Goal: Task Accomplishment & Management: Use online tool/utility

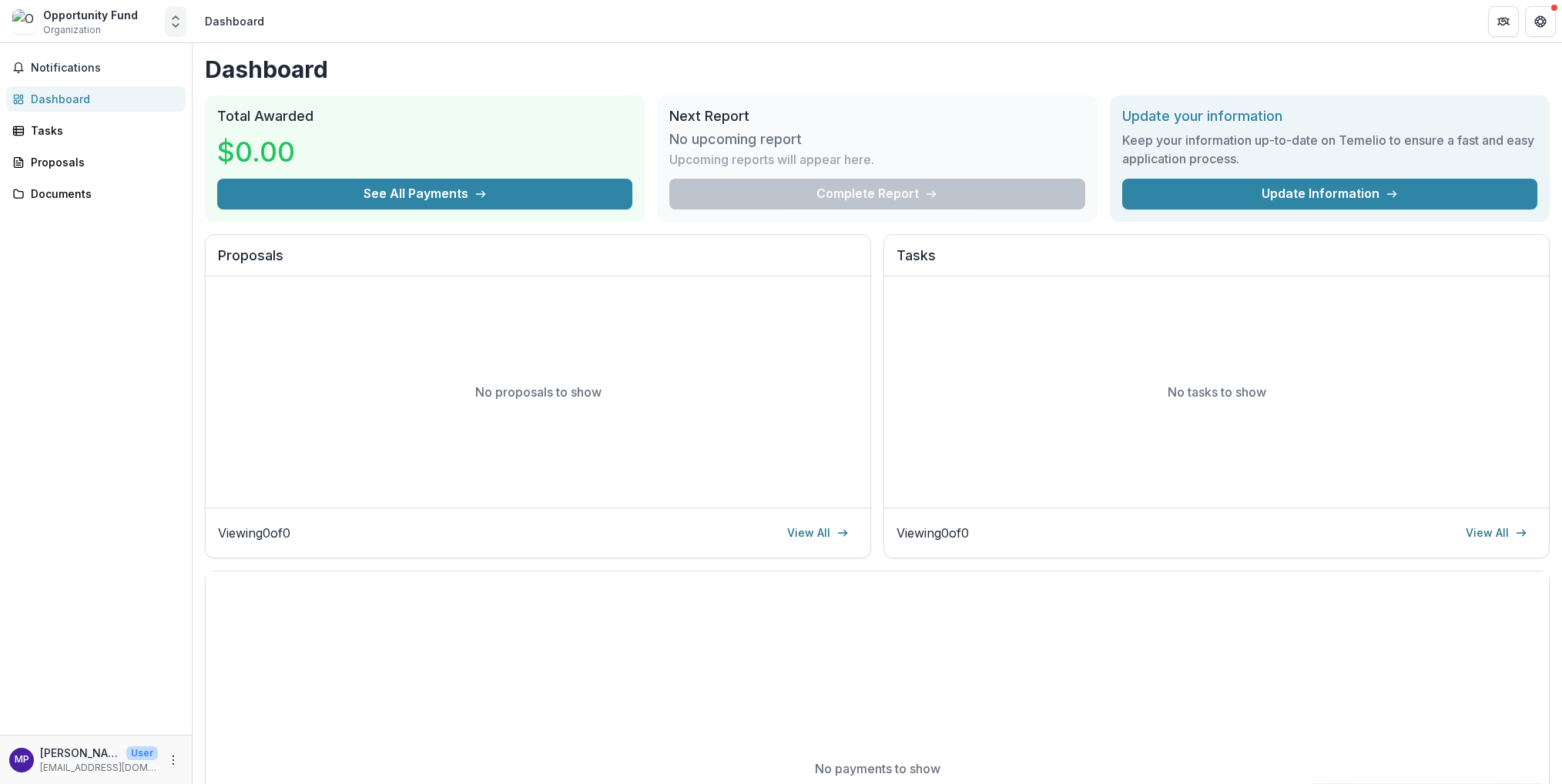
click at [174, 21] on icon "Open entity switcher" at bounding box center [175, 21] width 16 height 16
click at [117, 138] on link "Contributor Portal" at bounding box center [99, 124] width 185 height 28
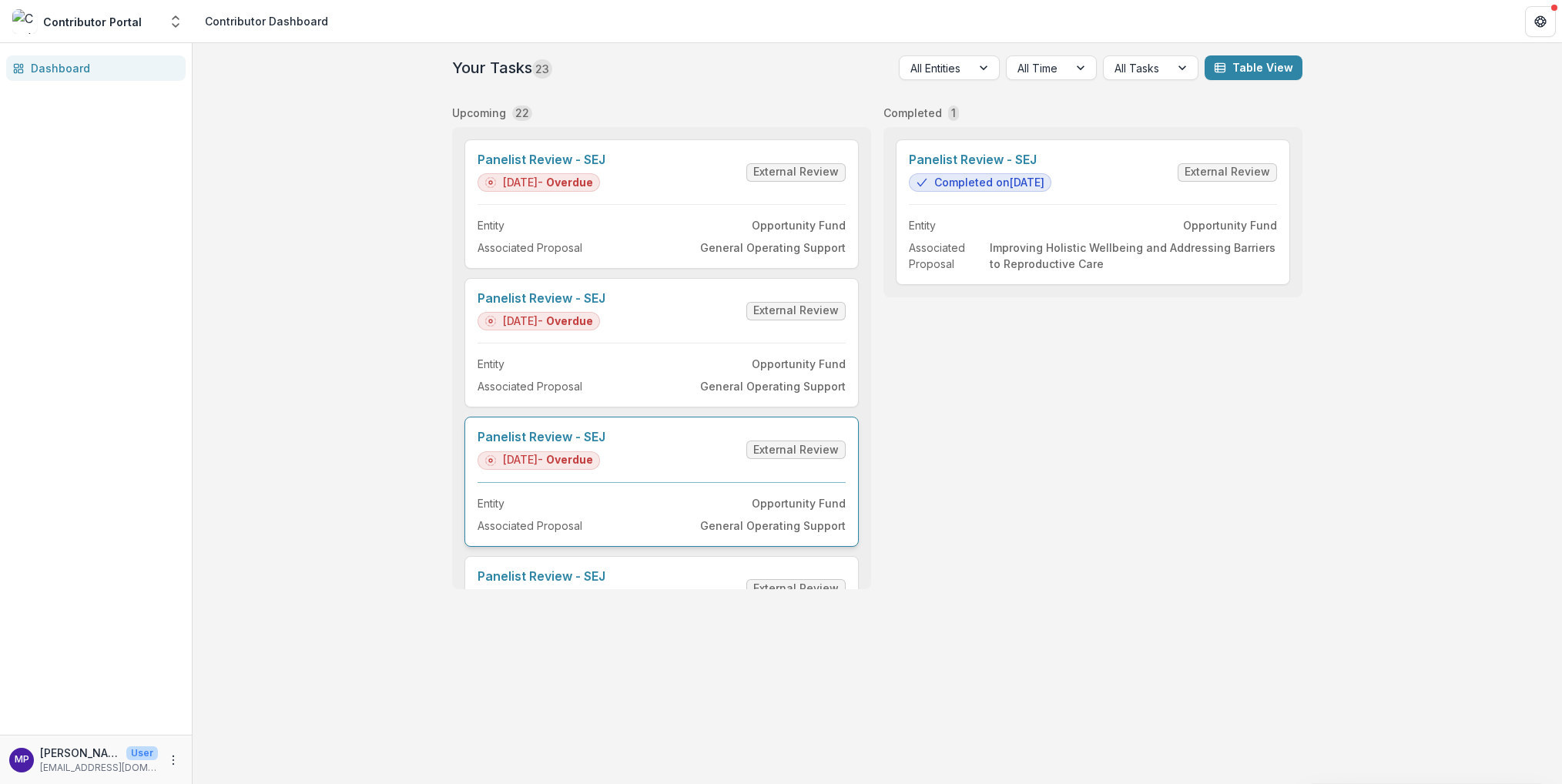
click at [529, 445] on link "Panelist Review - SEJ" at bounding box center [541, 437] width 128 height 15
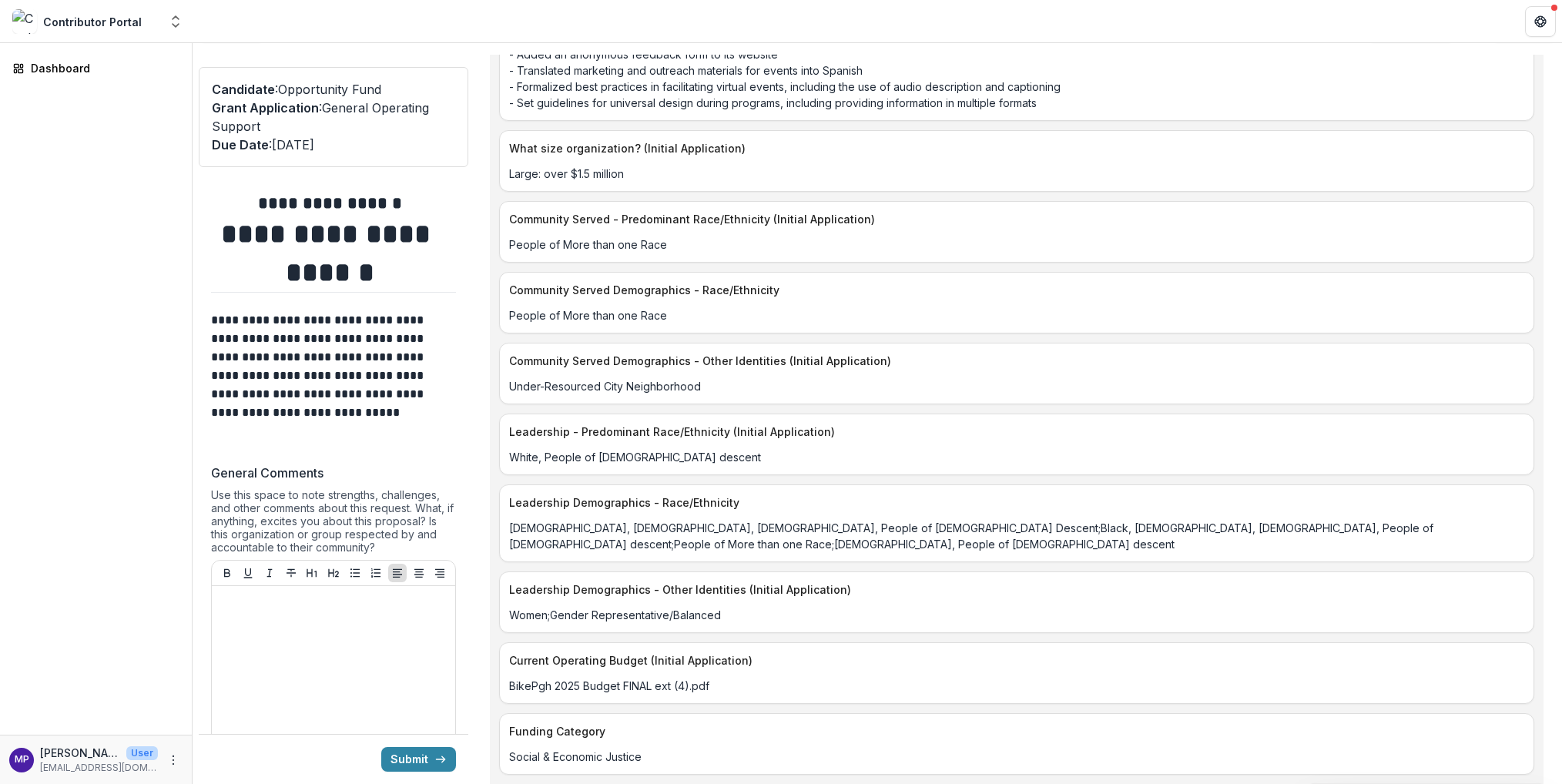
scroll to position [4237, 0]
click at [434, 761] on icon "submit" at bounding box center [440, 759] width 12 height 12
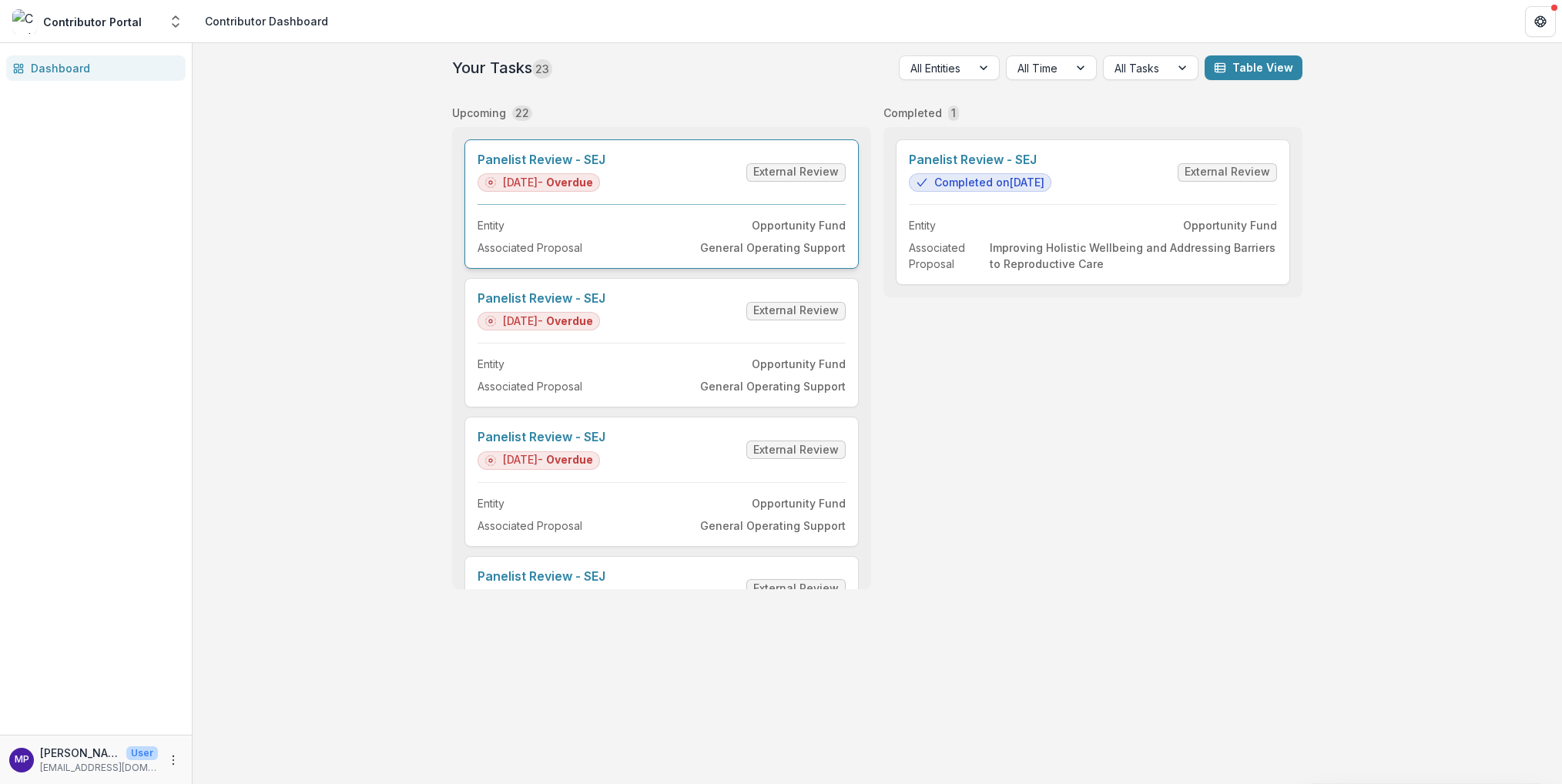
click at [561, 167] on link "Panelist Review - SEJ" at bounding box center [541, 160] width 128 height 15
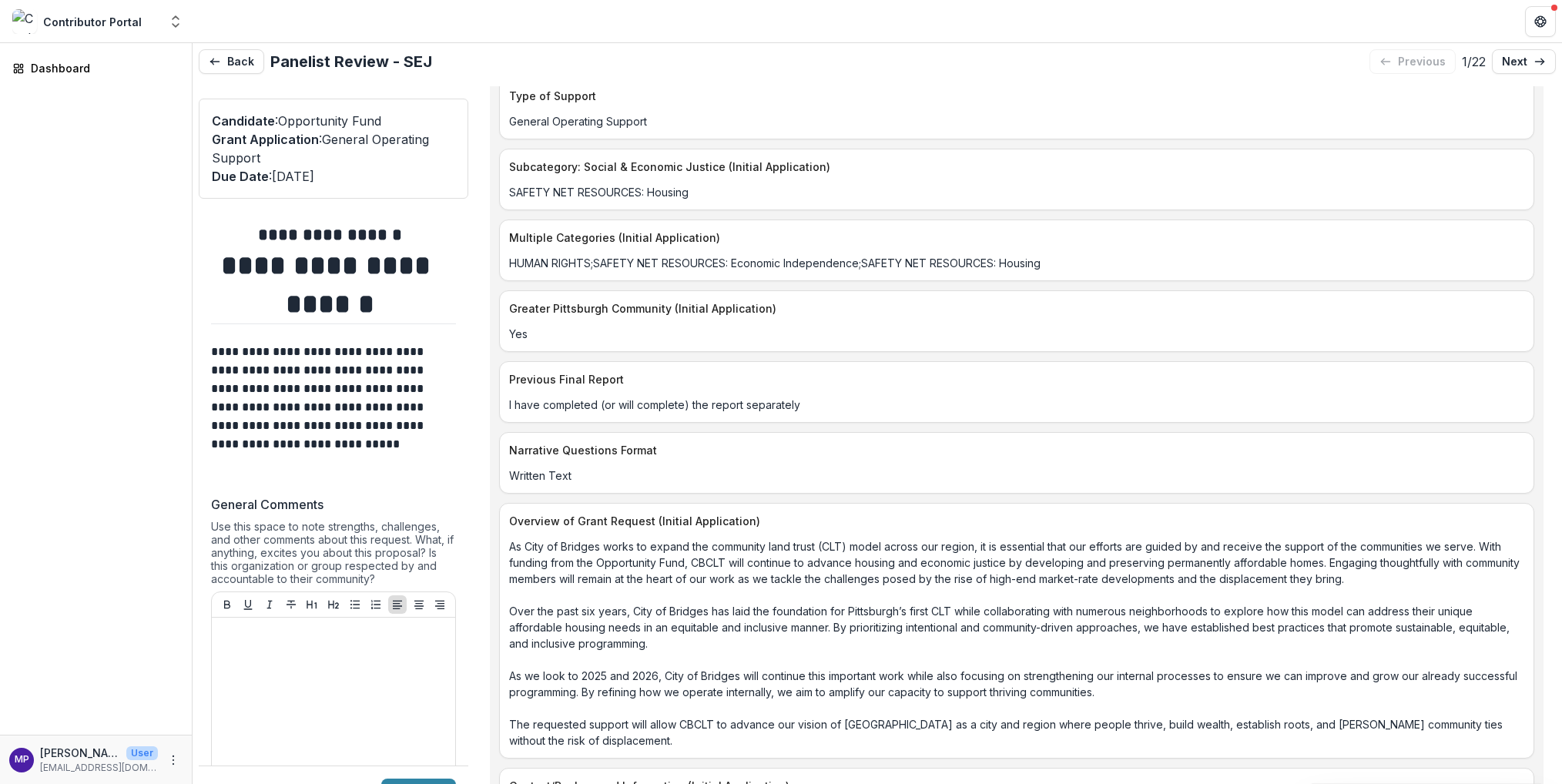
scroll to position [1752, 0]
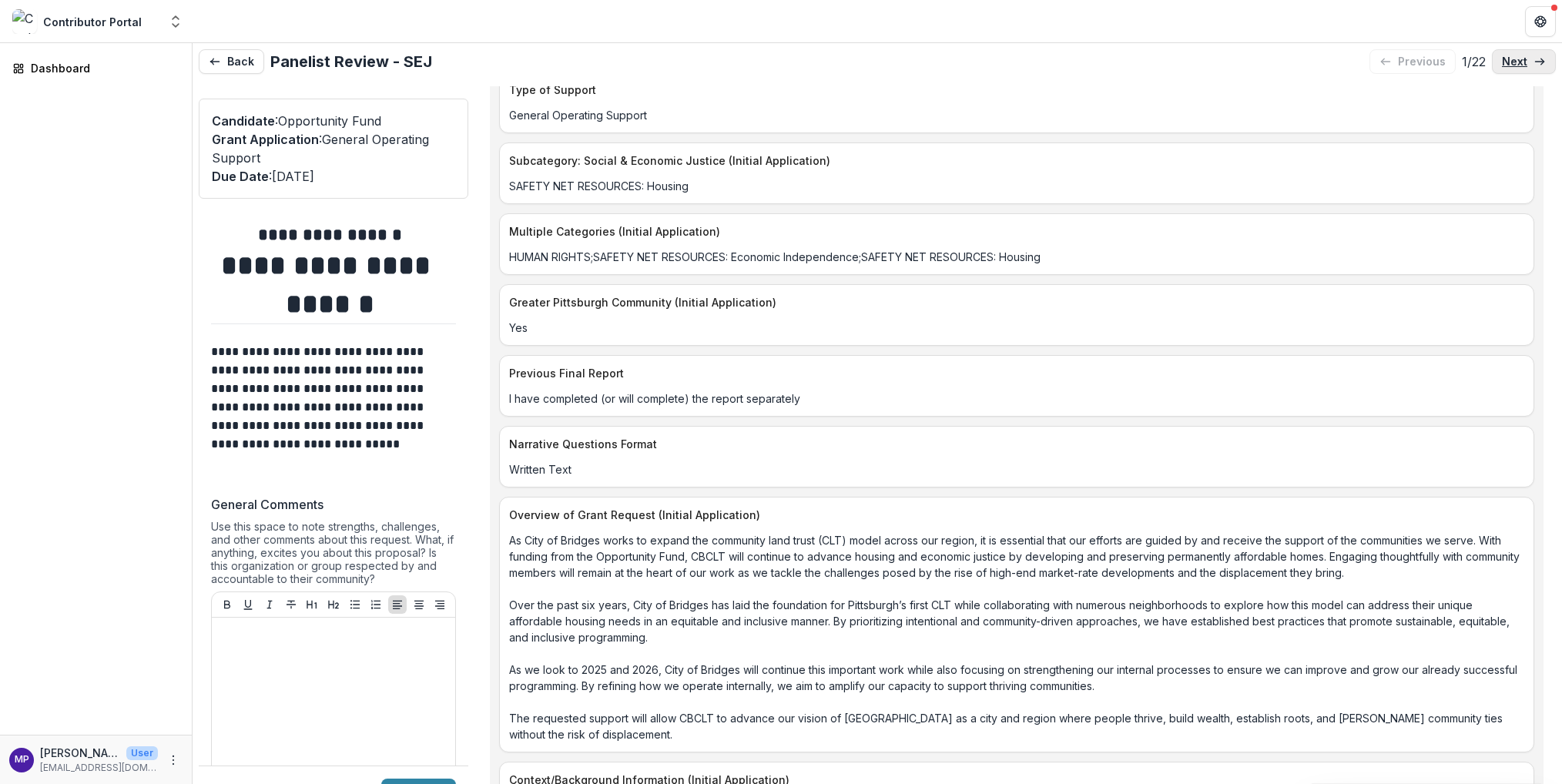
click at [1502, 60] on p "next" at bounding box center [1515, 62] width 25 height 13
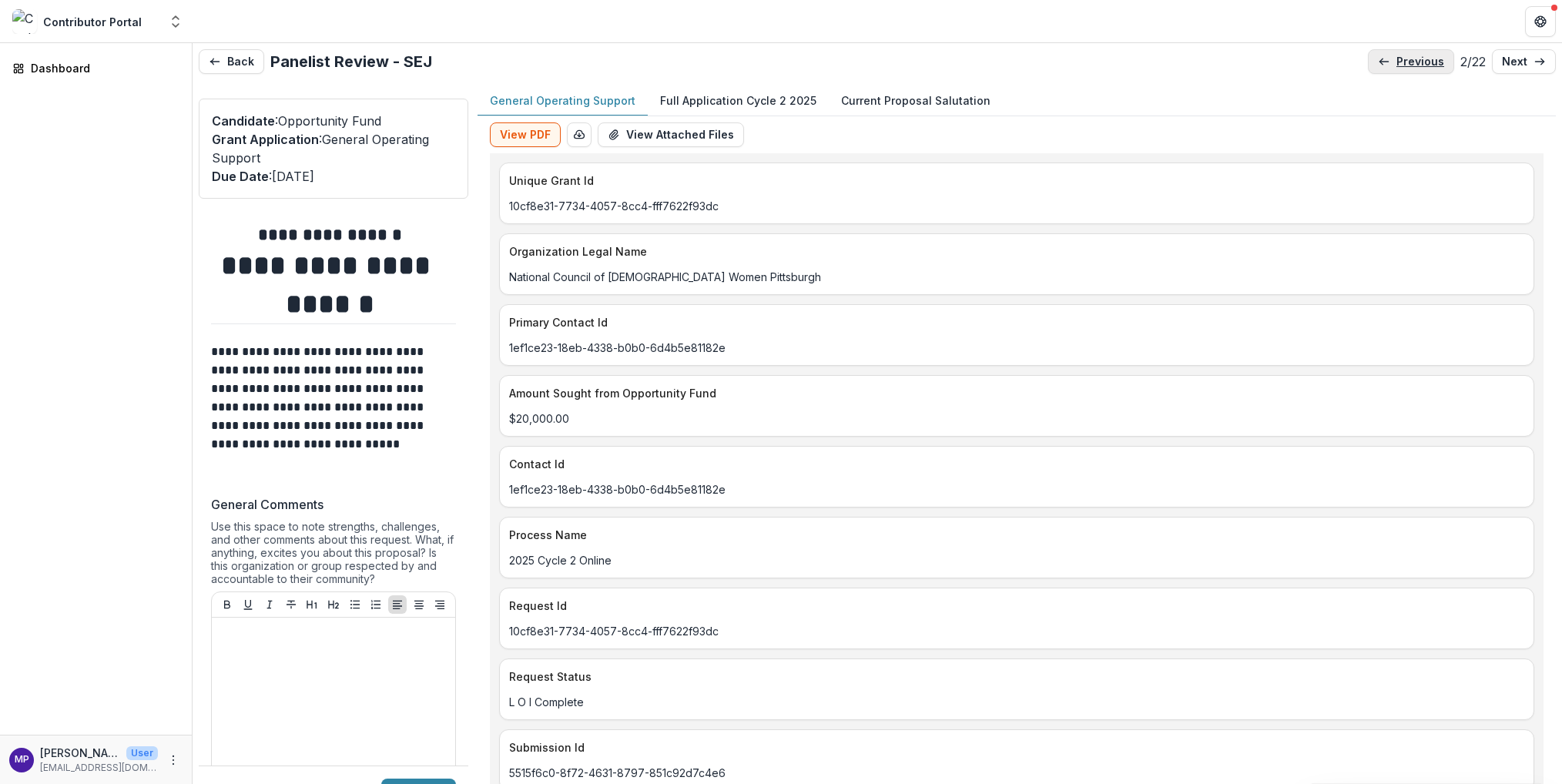
click at [1396, 66] on p "previous" at bounding box center [1420, 62] width 48 height 13
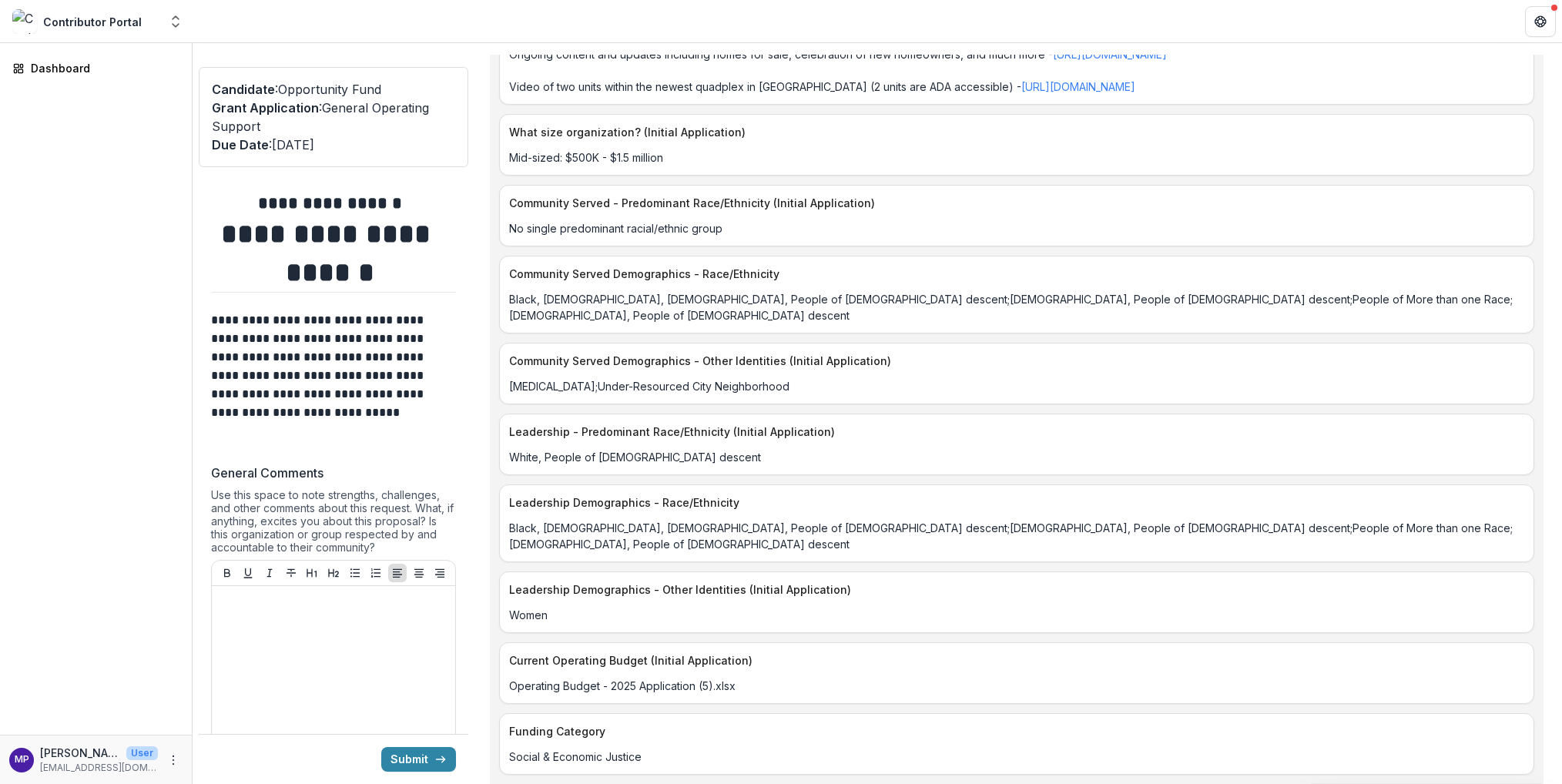
scroll to position [4078, 0]
click at [40, 76] on div "Dashboard" at bounding box center [102, 69] width 143 height 16
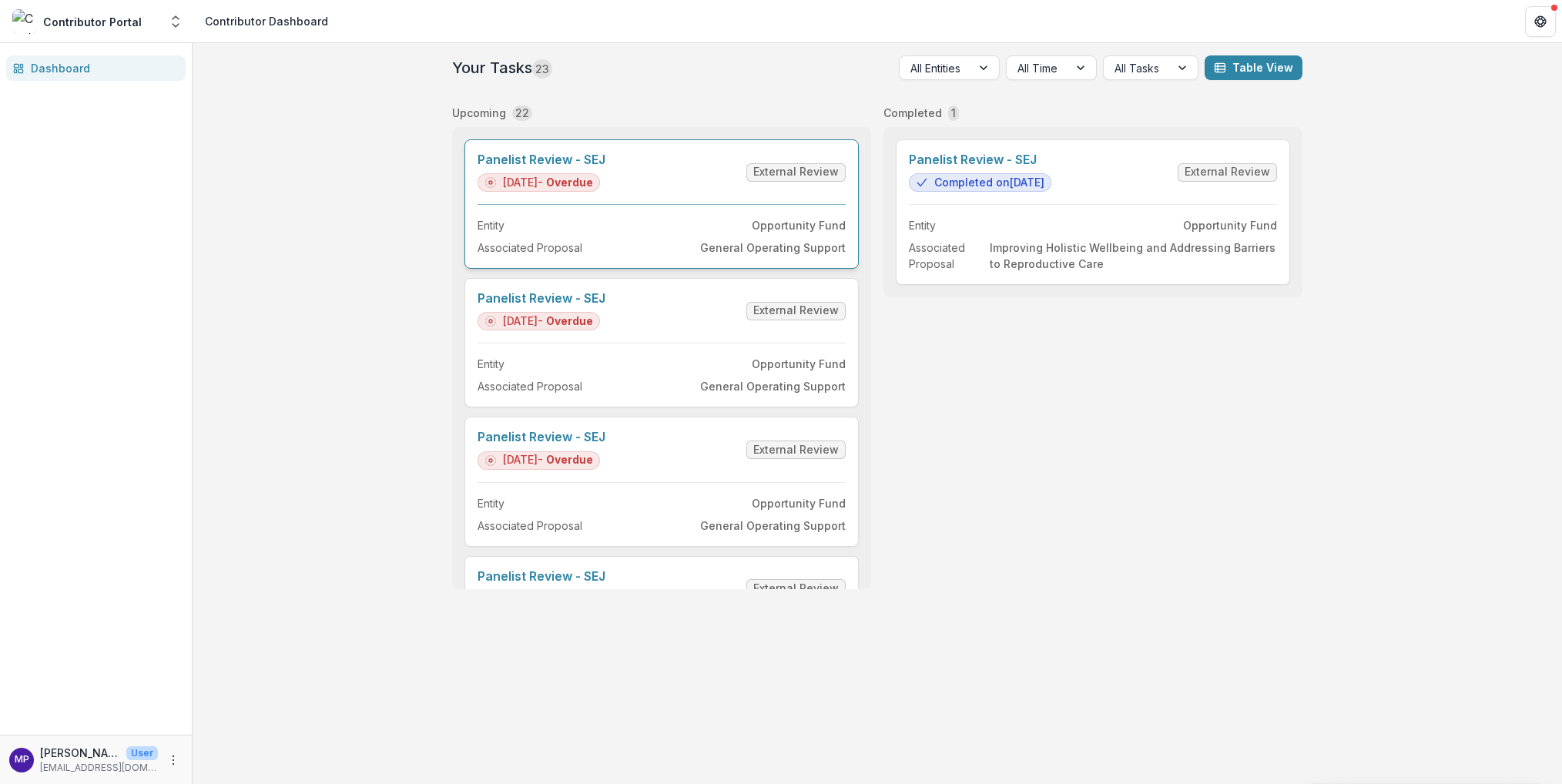
click at [569, 167] on link "Panelist Review - SEJ" at bounding box center [541, 160] width 128 height 15
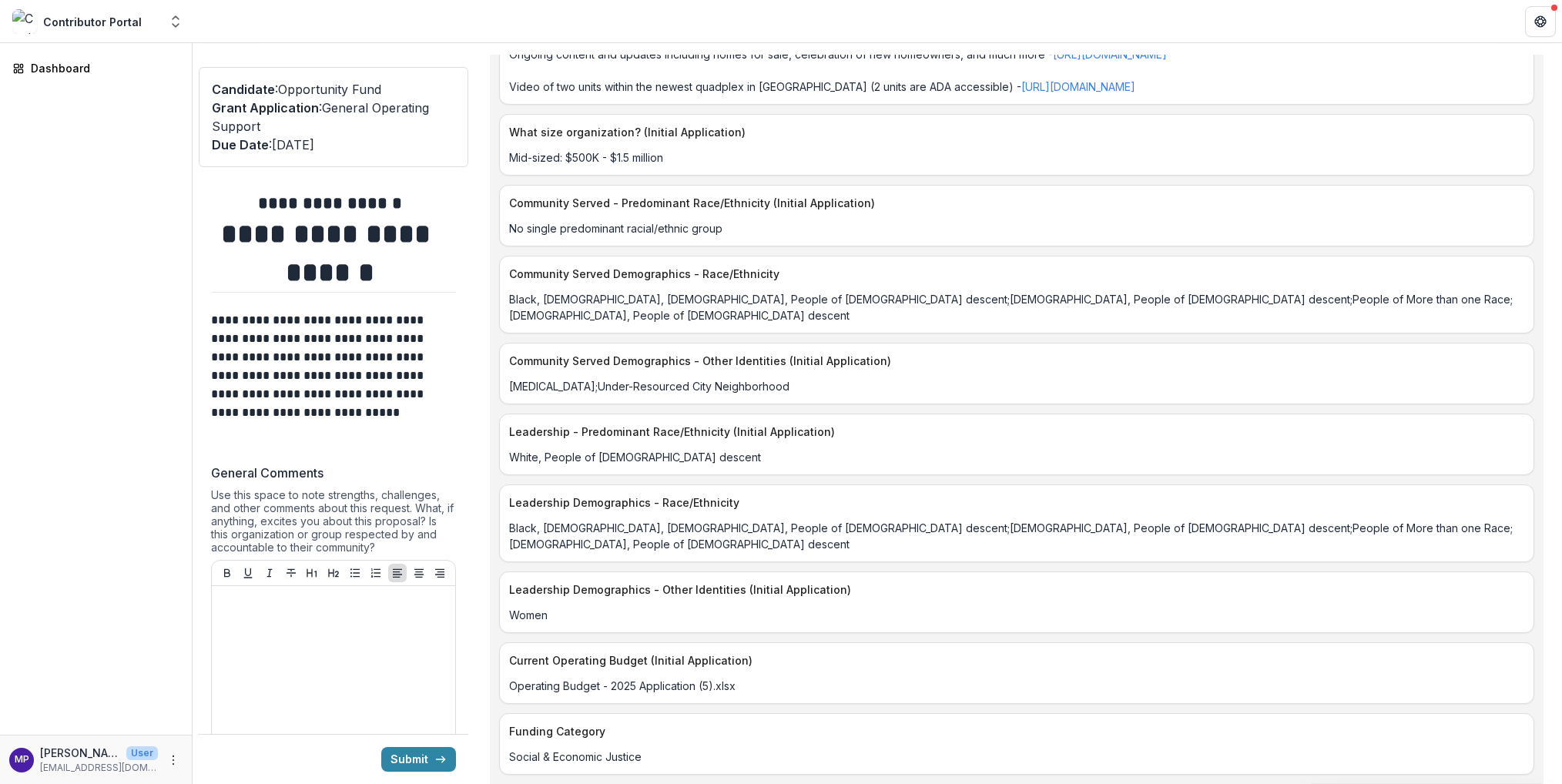
scroll to position [4078, 0]
drag, startPoint x: 1550, startPoint y: 730, endPoint x: 1556, endPoint y: 630, distance: 100.2
click at [1556, 630] on div "**********" at bounding box center [877, 382] width 1369 height 742
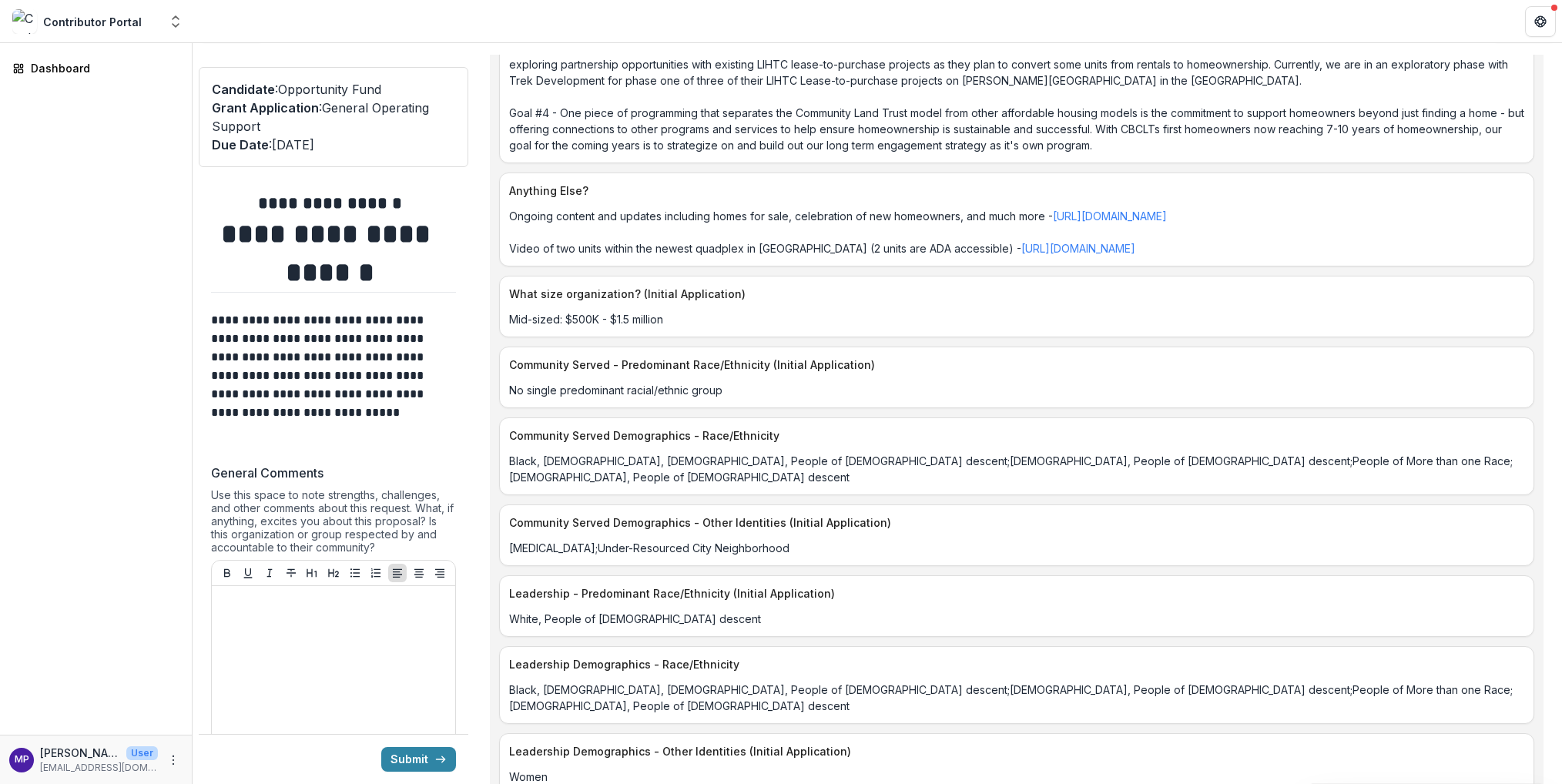
scroll to position [2970, 0]
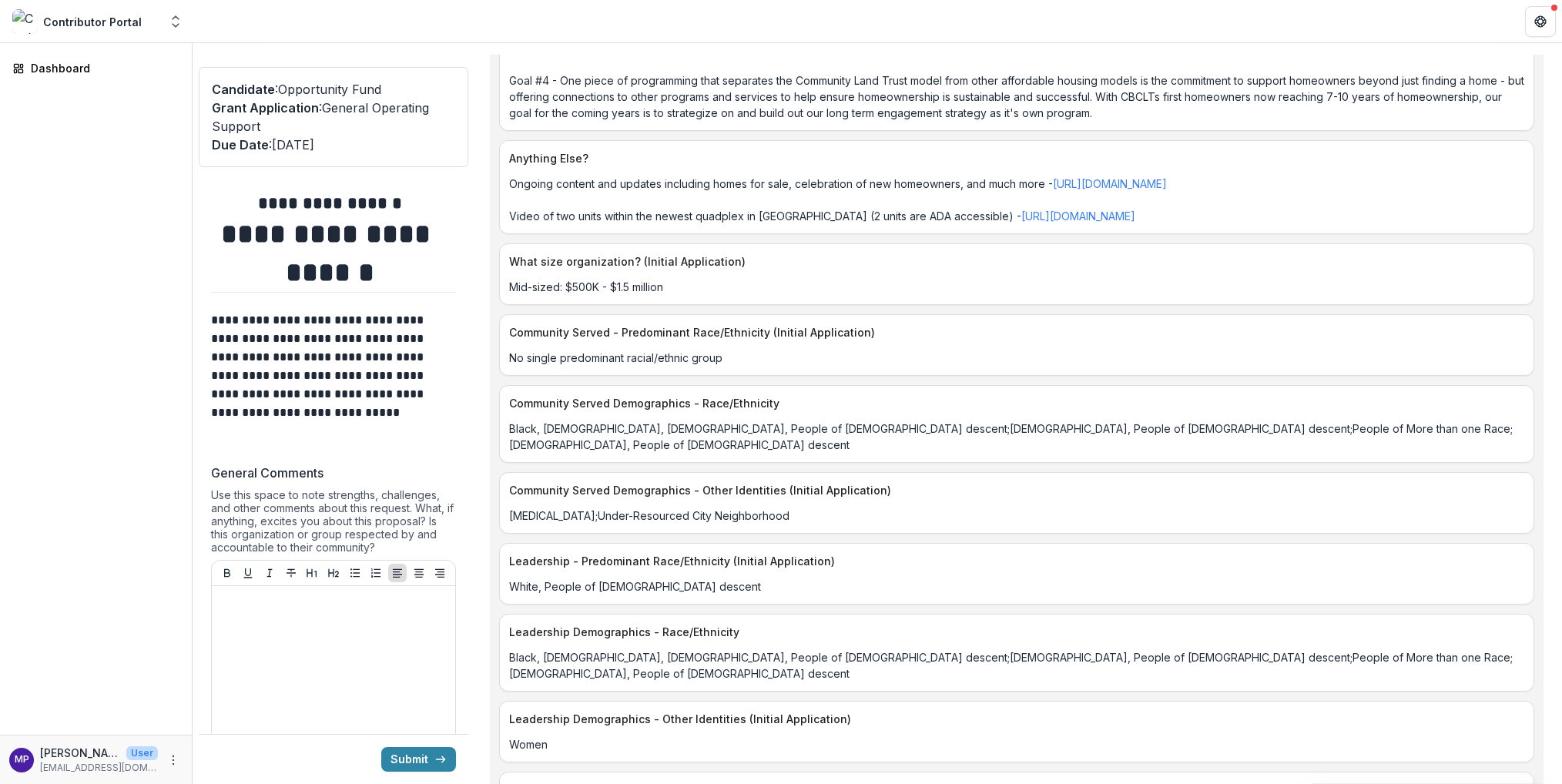
drag, startPoint x: 1550, startPoint y: 559, endPoint x: 1544, endPoint y: 627, distance: 68.3
click at [1544, 631] on div "General Operating Support Full Application Cycle 2 2025 Current Proposal Saluta…" at bounding box center [1016, 419] width 1078 height 729
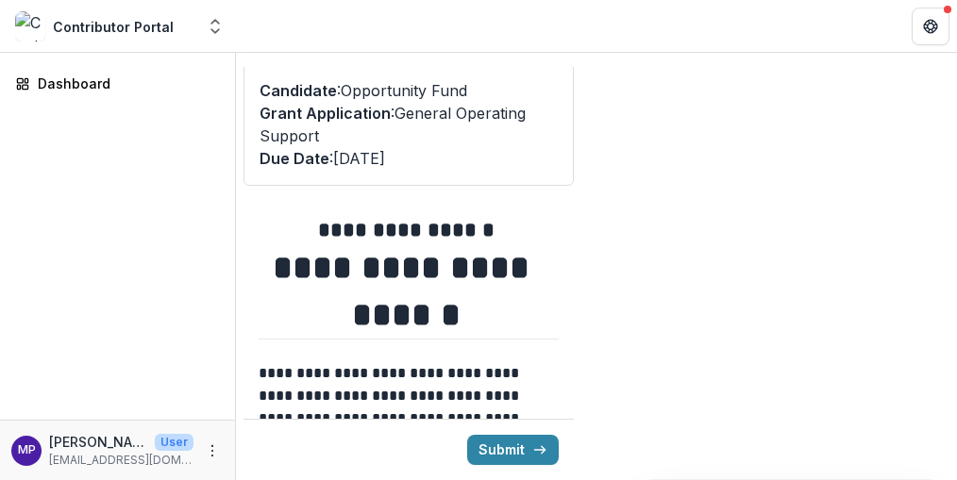
scroll to position [0, 0]
click at [0, 0] on button "View PDF" at bounding box center [0, 0] width 0 height 0
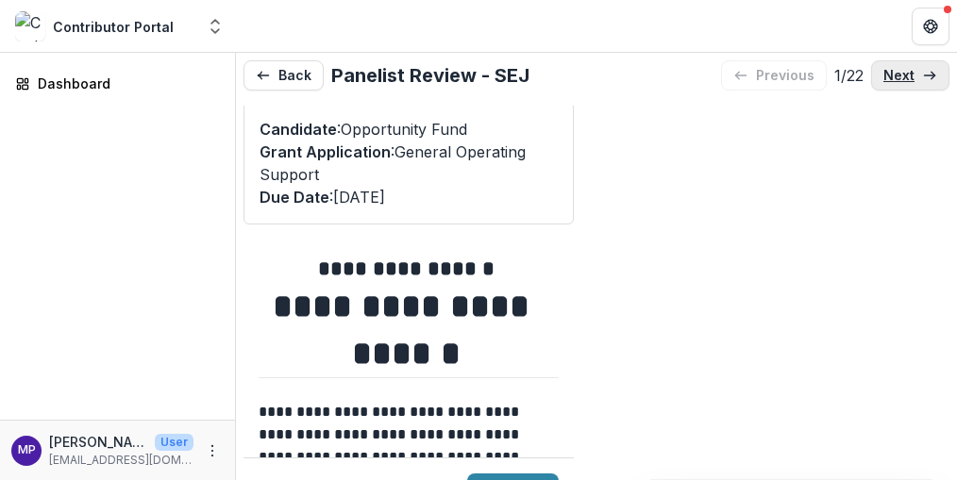
click at [912, 69] on link "next" at bounding box center [910, 75] width 78 height 30
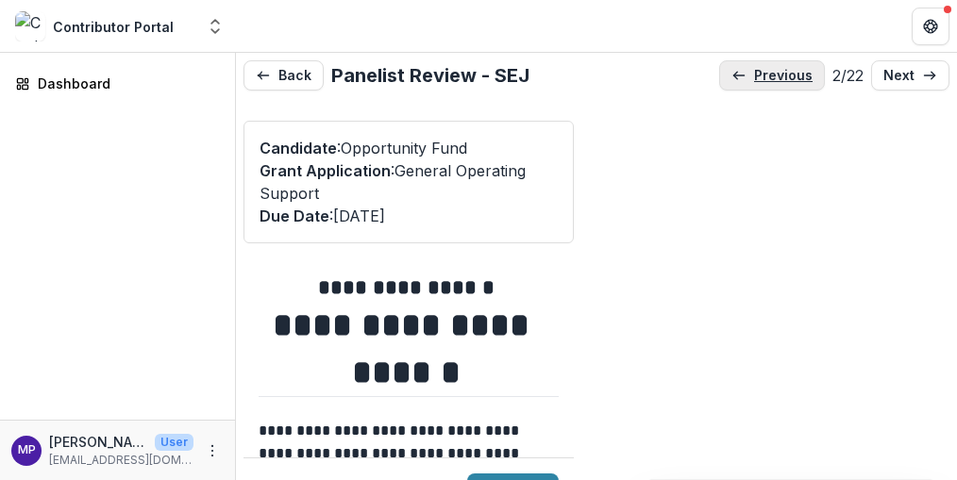
click at [760, 82] on p "previous" at bounding box center [783, 76] width 59 height 16
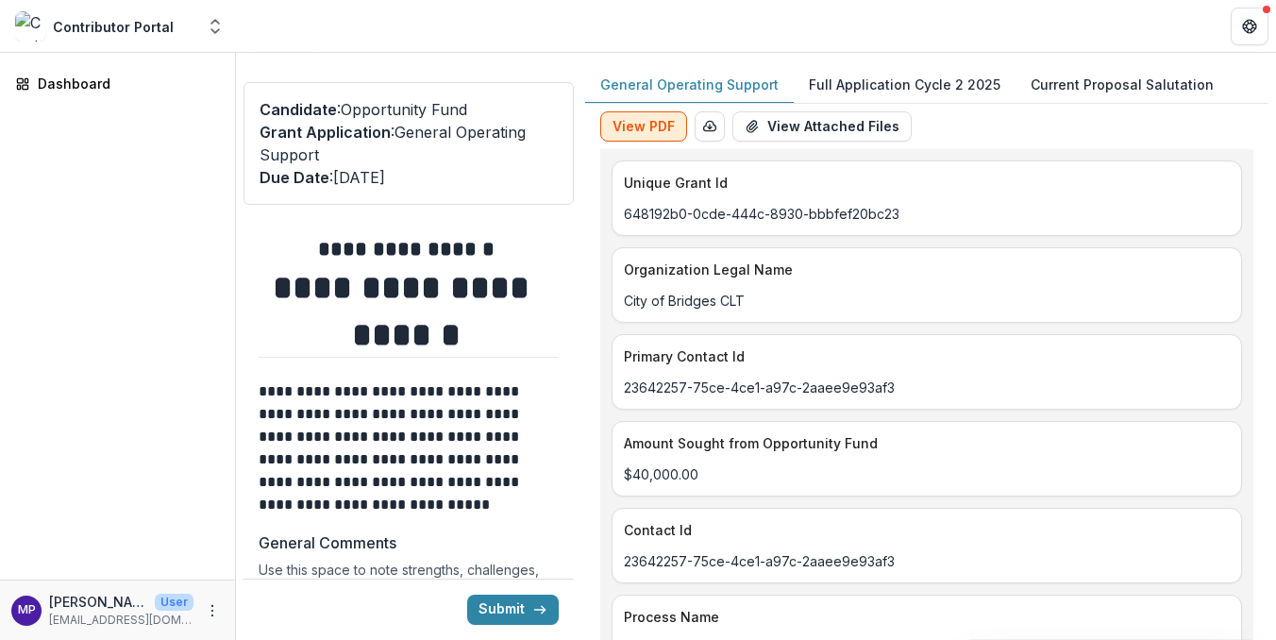
click at [640, 122] on button "View PDF" at bounding box center [643, 126] width 87 height 30
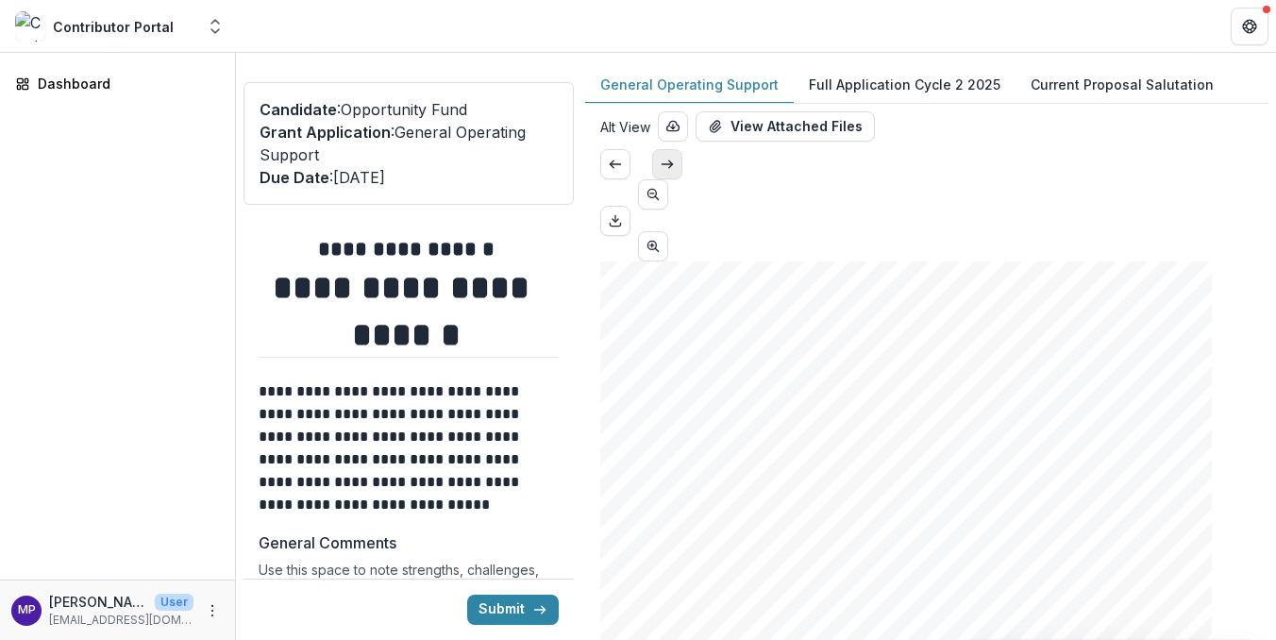
click at [673, 168] on polyline "Scroll to next page" at bounding box center [671, 164] width 4 height 8
type input "*"
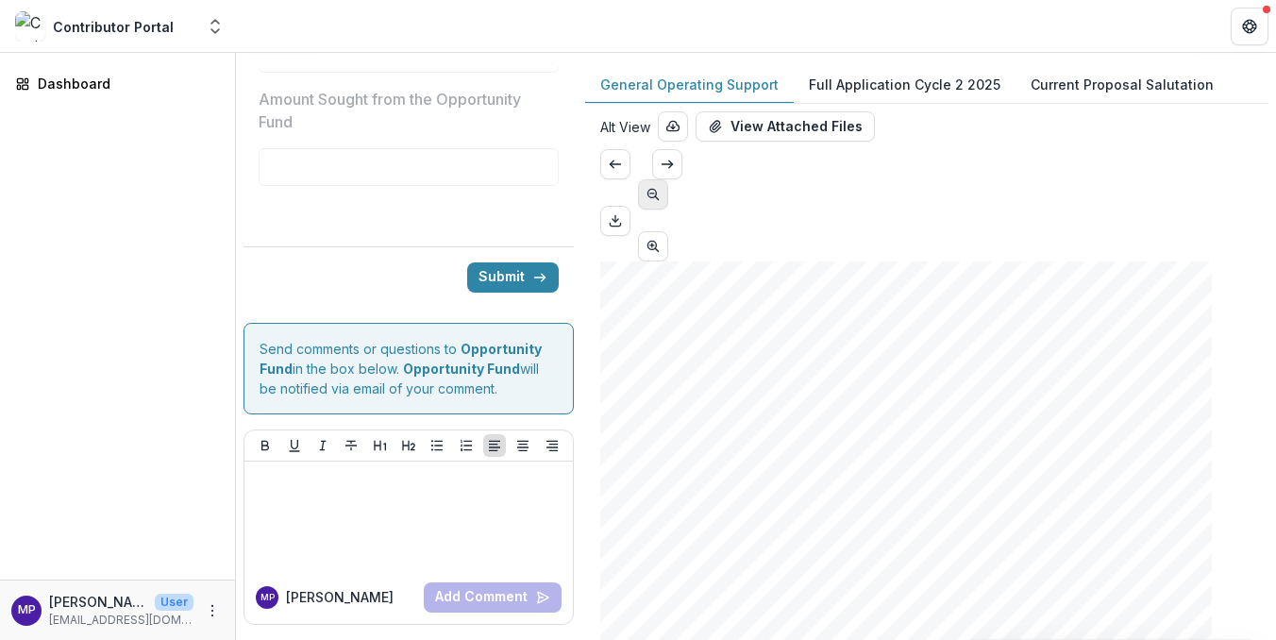
click at [661, 187] on icon "Scroll to previous page" at bounding box center [653, 194] width 15 height 15
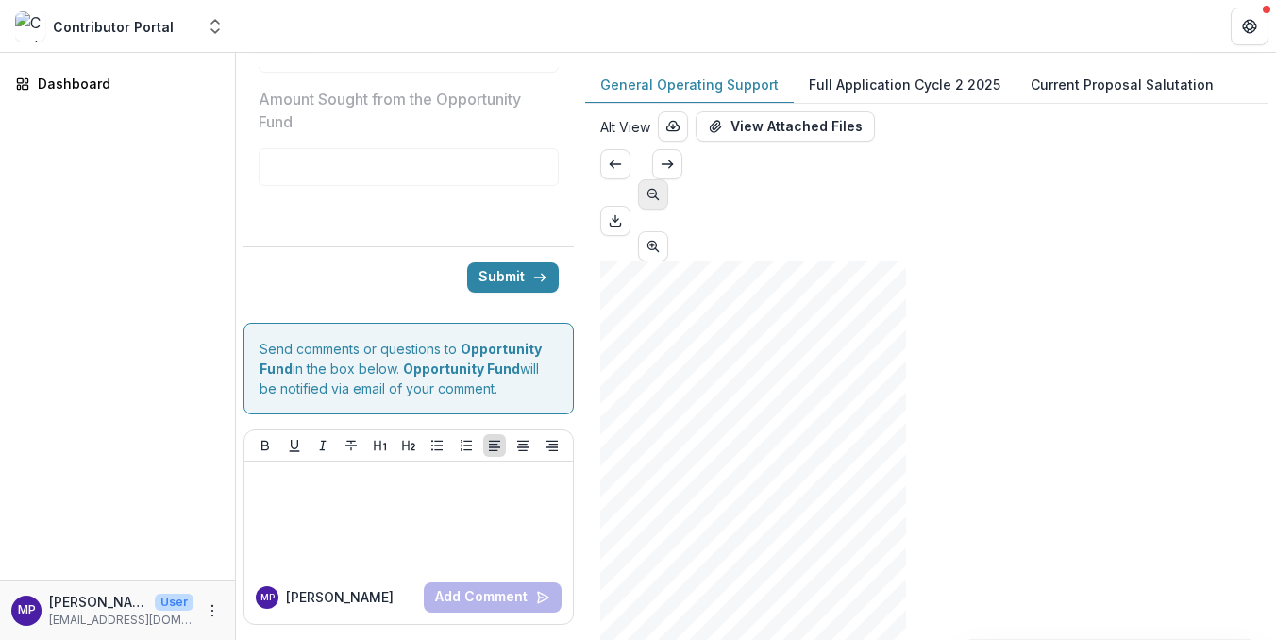
click at [661, 187] on icon "Scroll to previous page" at bounding box center [653, 194] width 15 height 15
type input "**"
click at [623, 172] on icon "Scroll to previous page" at bounding box center [615, 164] width 15 height 15
type input "*"
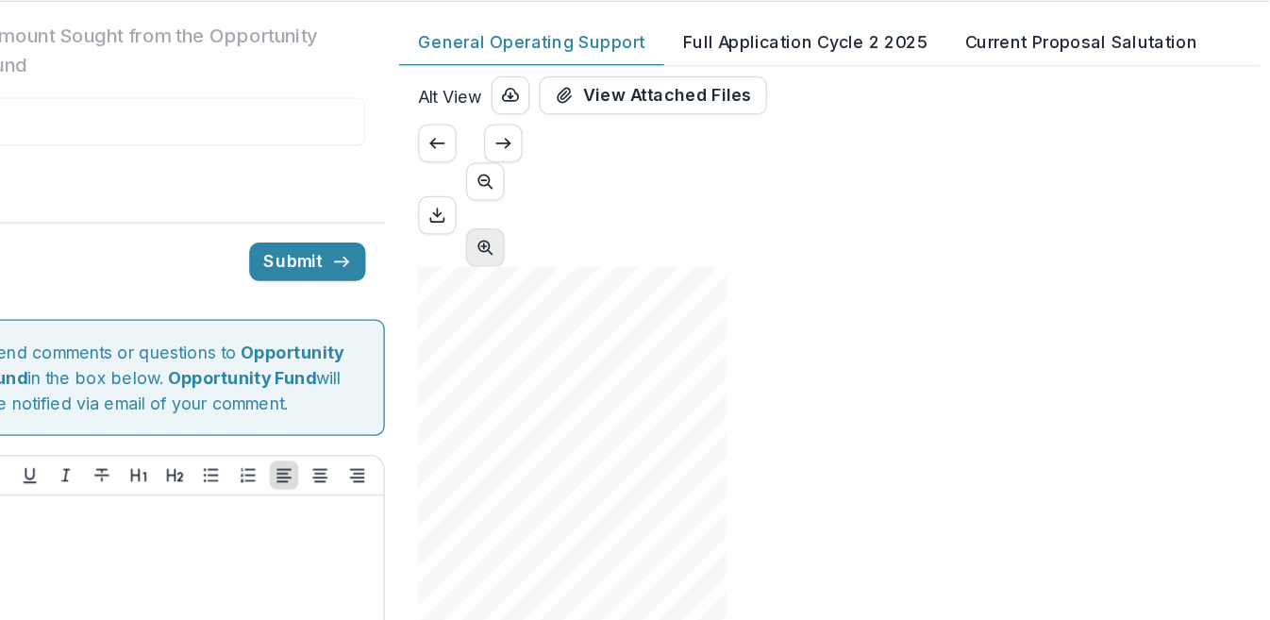
click at [661, 239] on icon "Scroll to next page" at bounding box center [653, 246] width 15 height 15
type input "**"
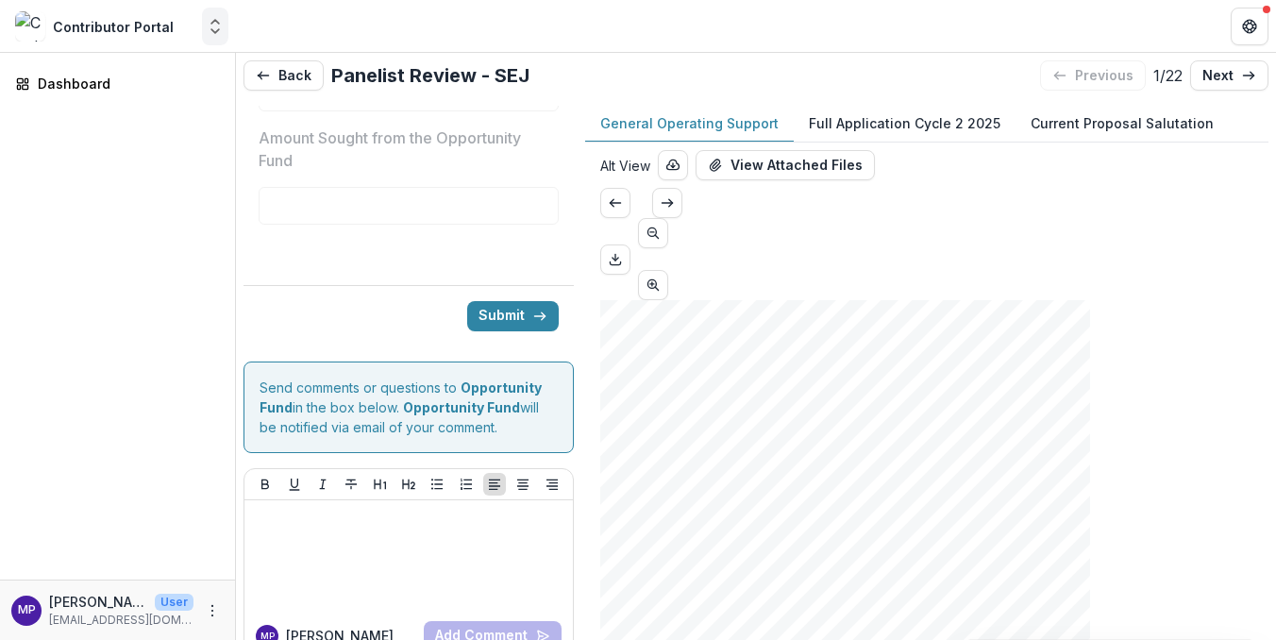
click at [211, 23] on icon "Open entity switcher" at bounding box center [215, 26] width 19 height 19
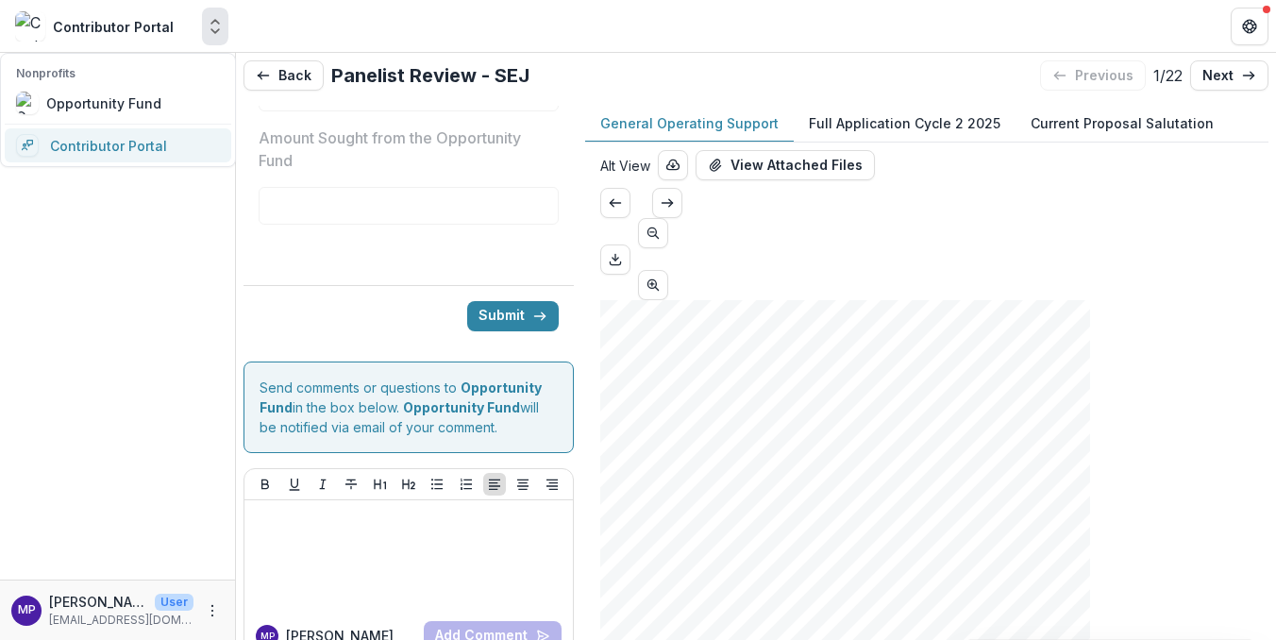
click at [91, 147] on link "Contributor Portal" at bounding box center [118, 145] width 227 height 34
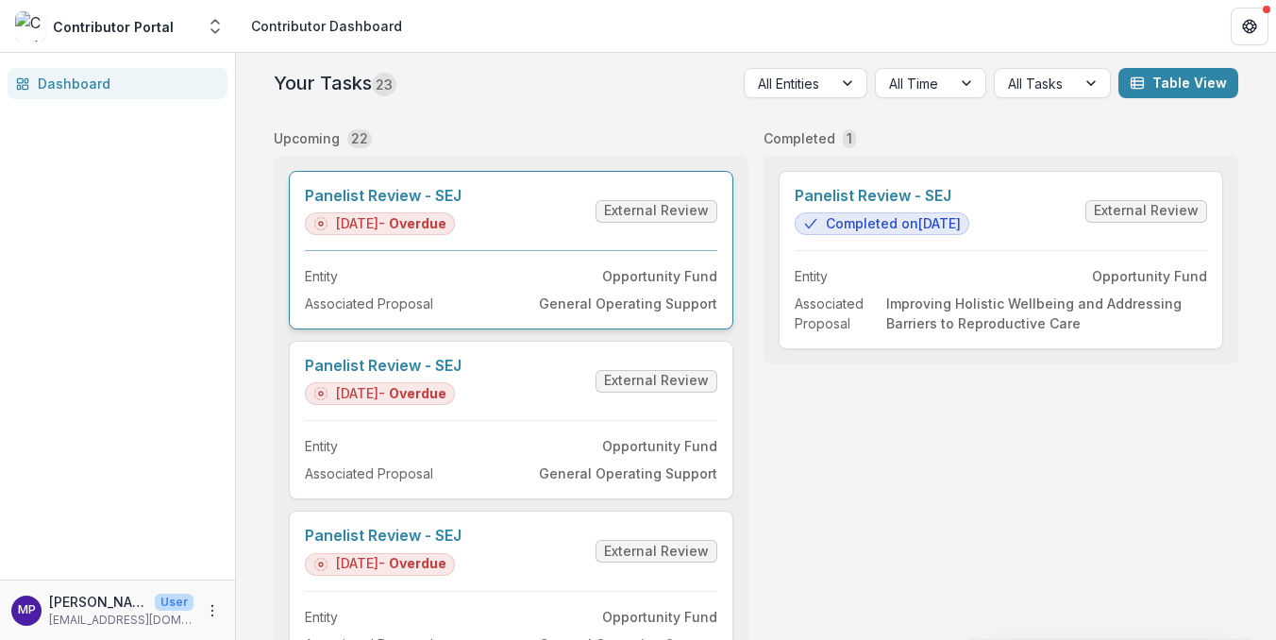
click at [356, 194] on link "Panelist Review - SEJ" at bounding box center [383, 196] width 157 height 18
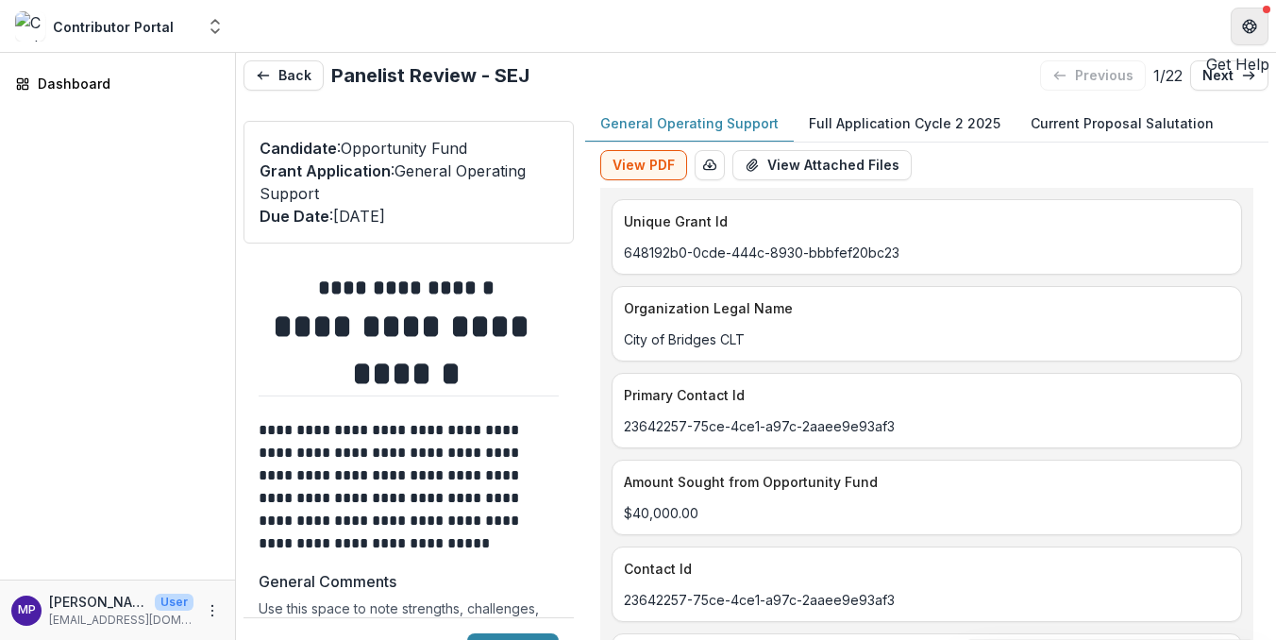
click at [1242, 21] on icon "Get Help" at bounding box center [1249, 26] width 15 height 15
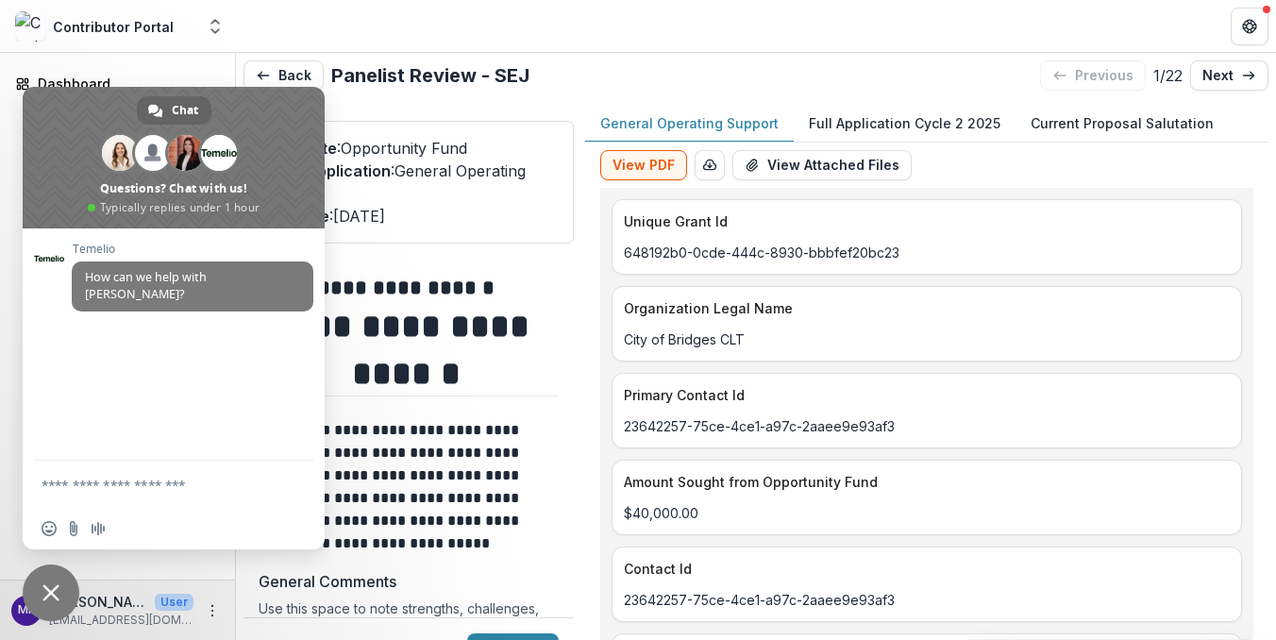
click at [379, 555] on p "**********" at bounding box center [406, 487] width 295 height 136
click at [55, 595] on span "Close chat" at bounding box center [50, 592] width 17 height 17
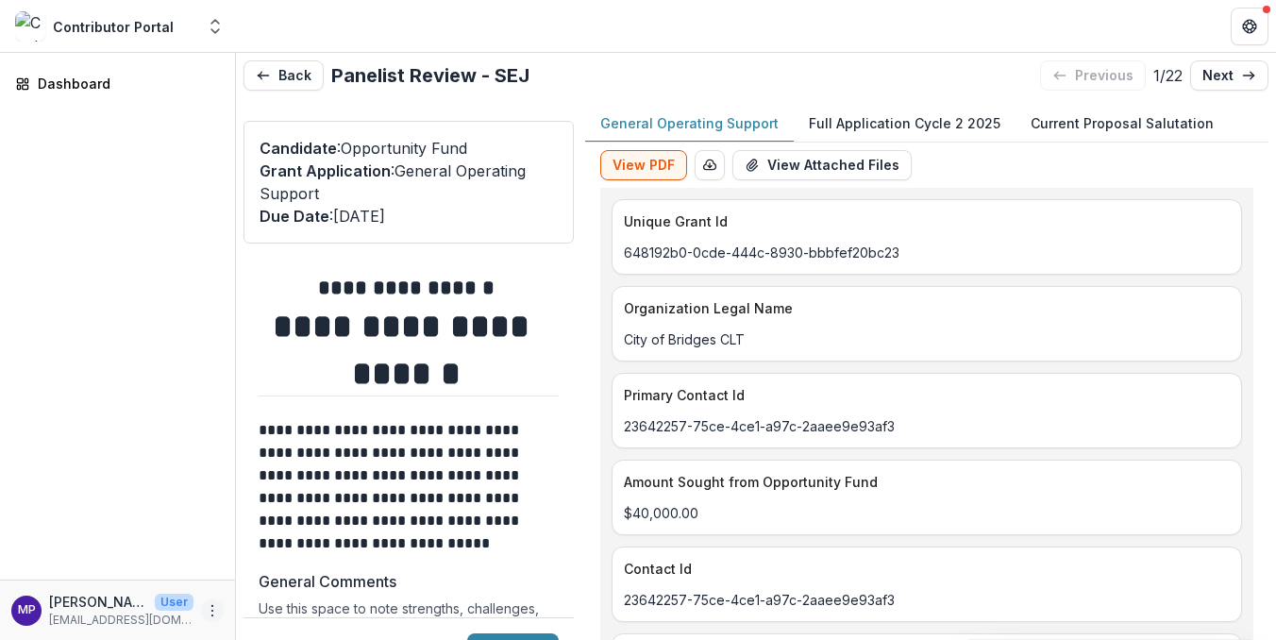
click at [213, 612] on icon "More" at bounding box center [212, 610] width 15 height 15
click at [186, 430] on div "Dashboard" at bounding box center [117, 316] width 235 height 527
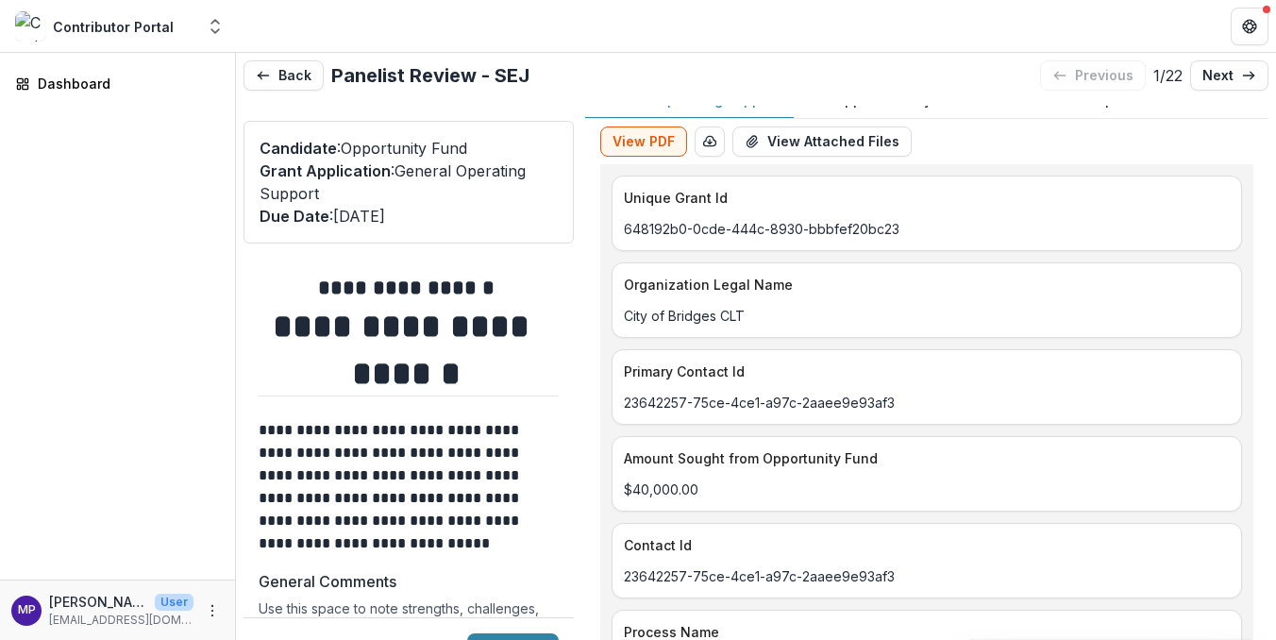
scroll to position [25, 0]
click at [657, 133] on button "View PDF" at bounding box center [643, 141] width 87 height 30
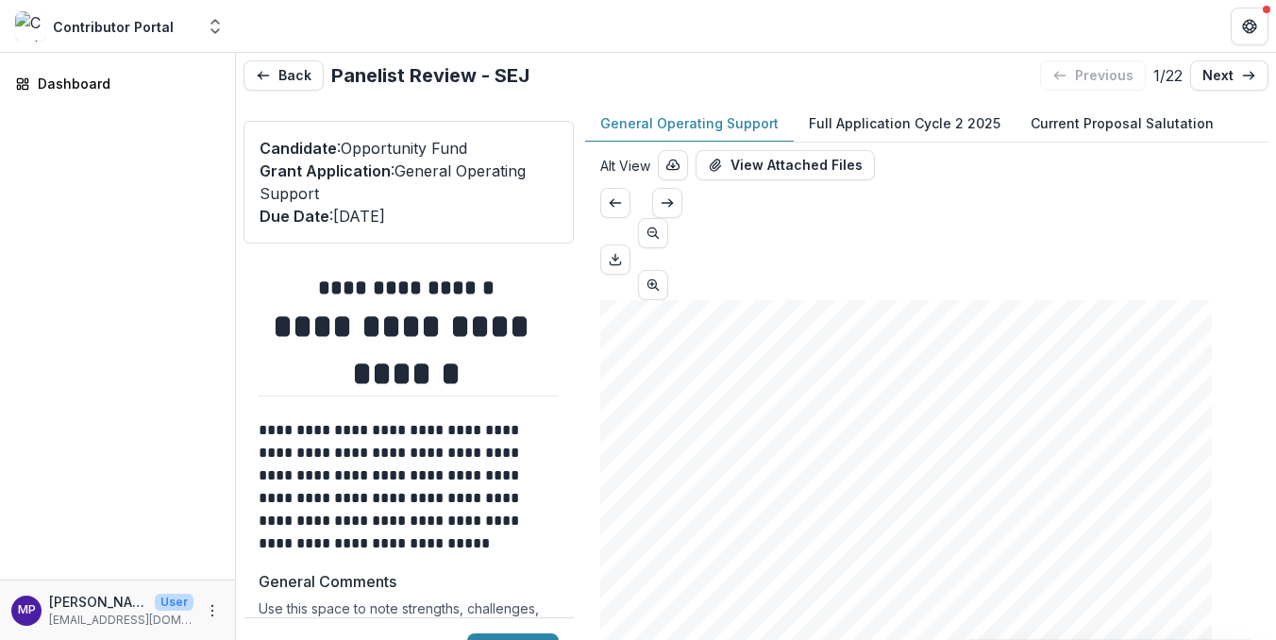
scroll to position [0, 0]
click at [644, 160] on button "Alt View" at bounding box center [625, 166] width 50 height 20
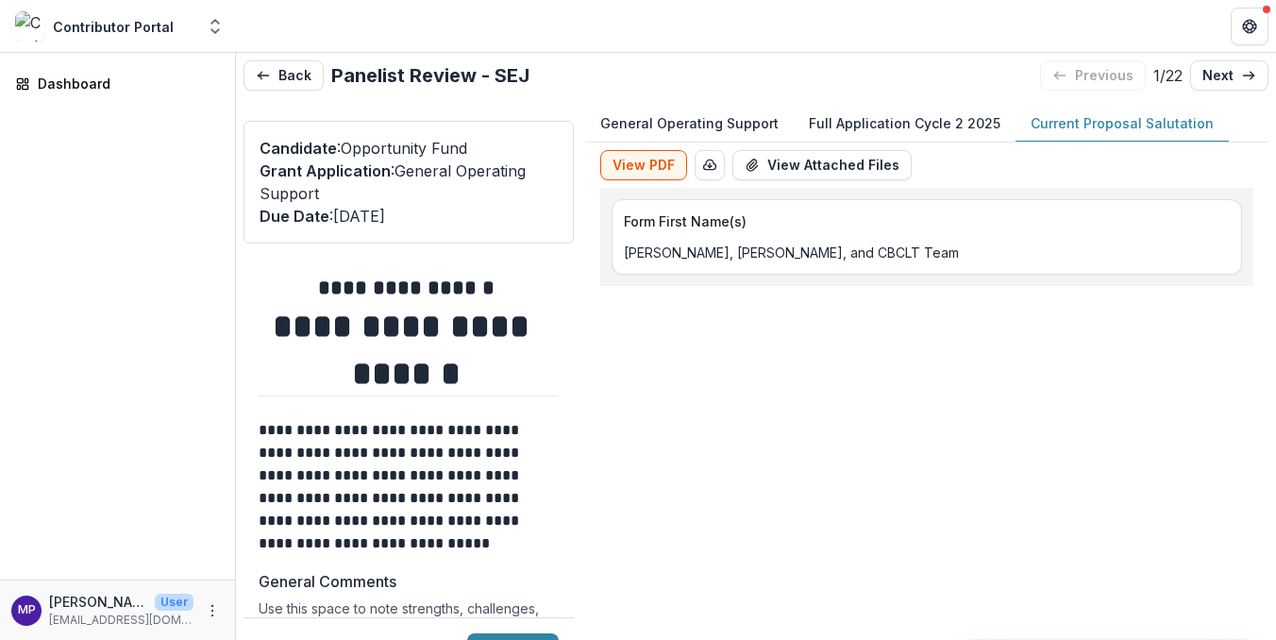
click at [1081, 119] on p "Current Proposal Salutation" at bounding box center [1122, 123] width 183 height 20
click at [712, 243] on p "Rebecca, Liz, and CBCLT Team" at bounding box center [927, 253] width 606 height 20
click at [620, 160] on button "View PDF" at bounding box center [643, 165] width 87 height 30
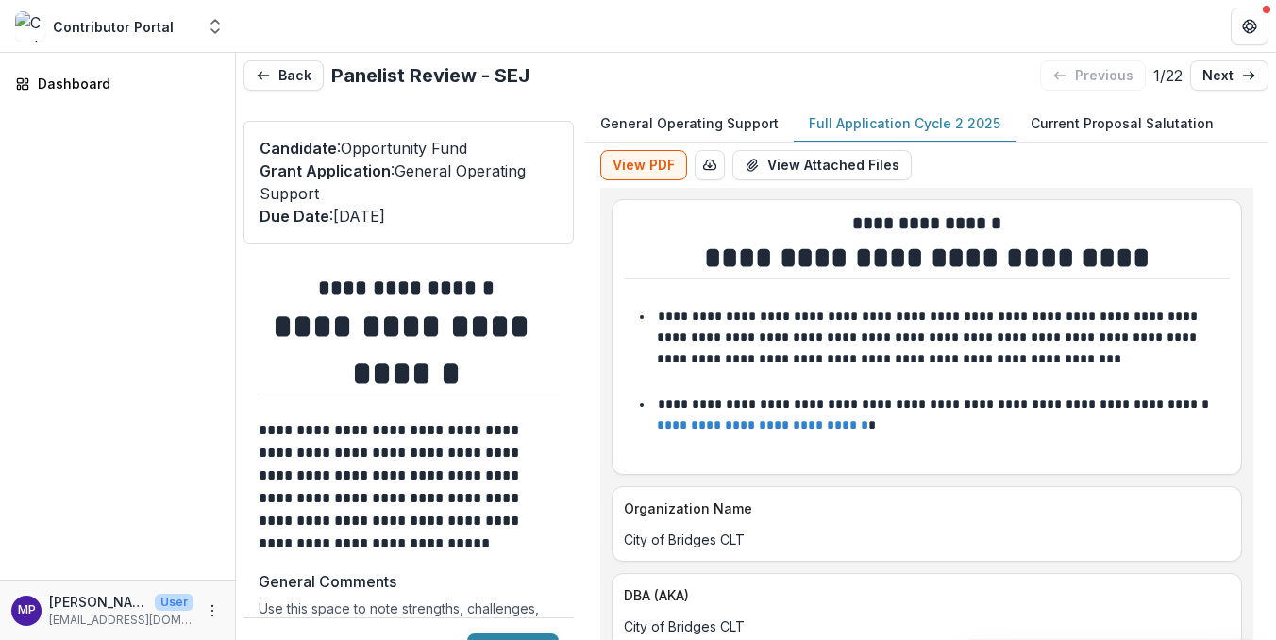
click at [873, 119] on p "Full Application Cycle 2 2025" at bounding box center [905, 123] width 192 height 20
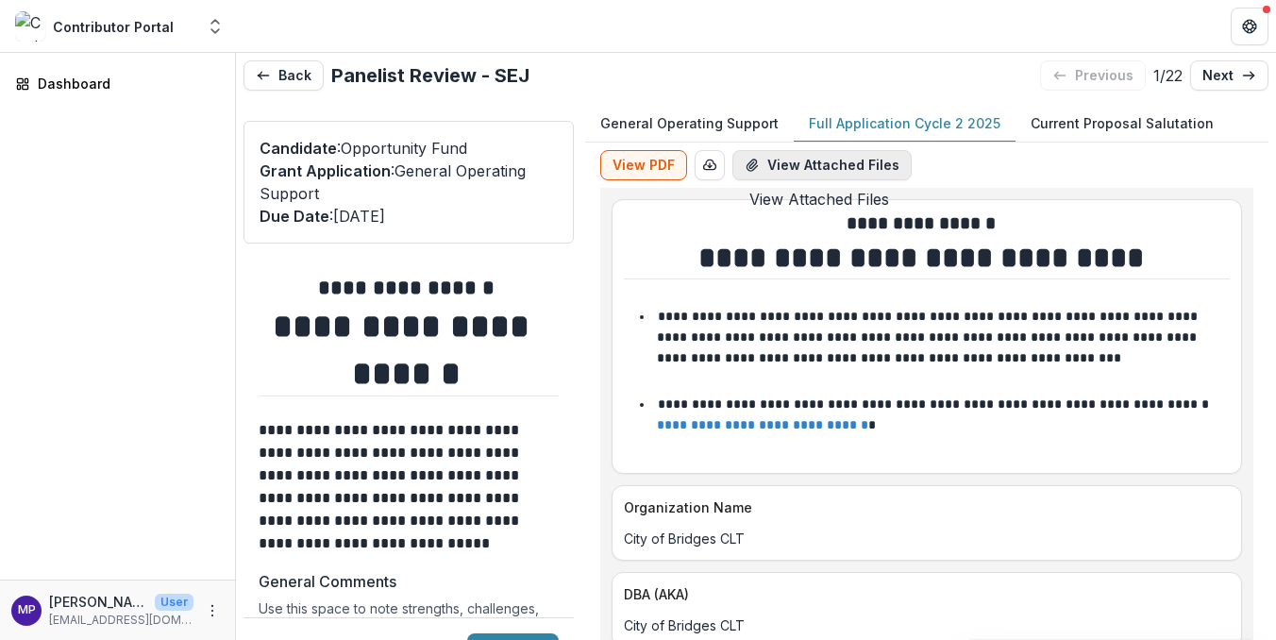
click at [791, 160] on button "View Attached Files" at bounding box center [821, 165] width 179 height 30
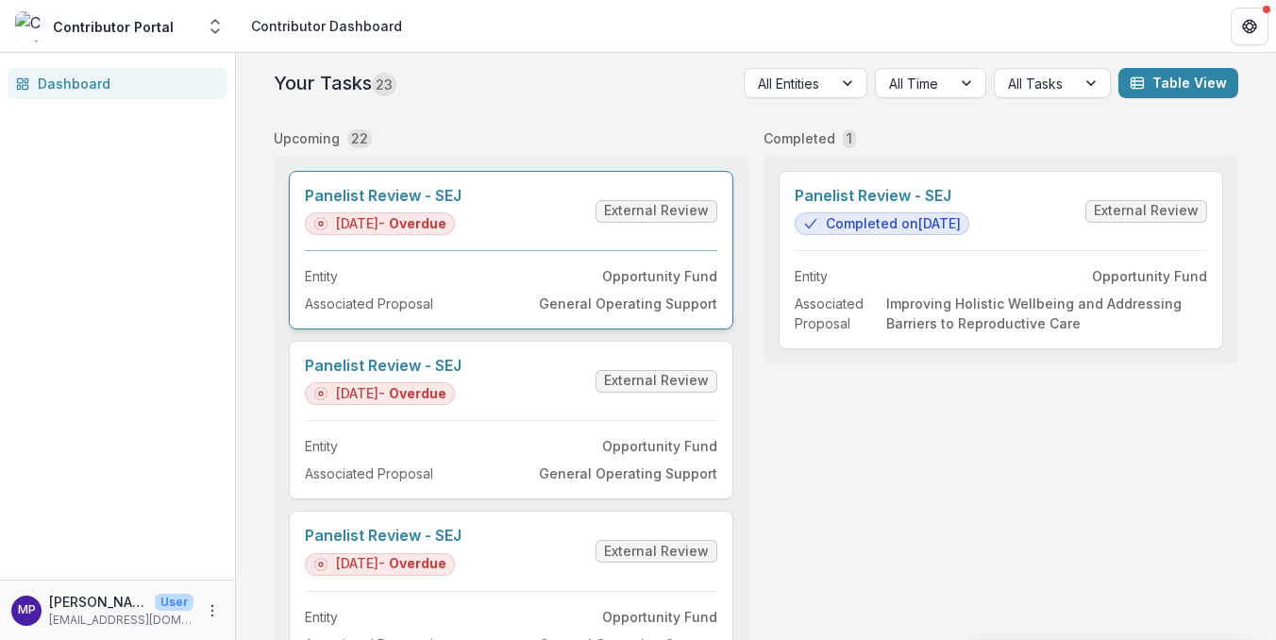
click at [462, 205] on link "Panelist Review - SEJ" at bounding box center [383, 196] width 157 height 18
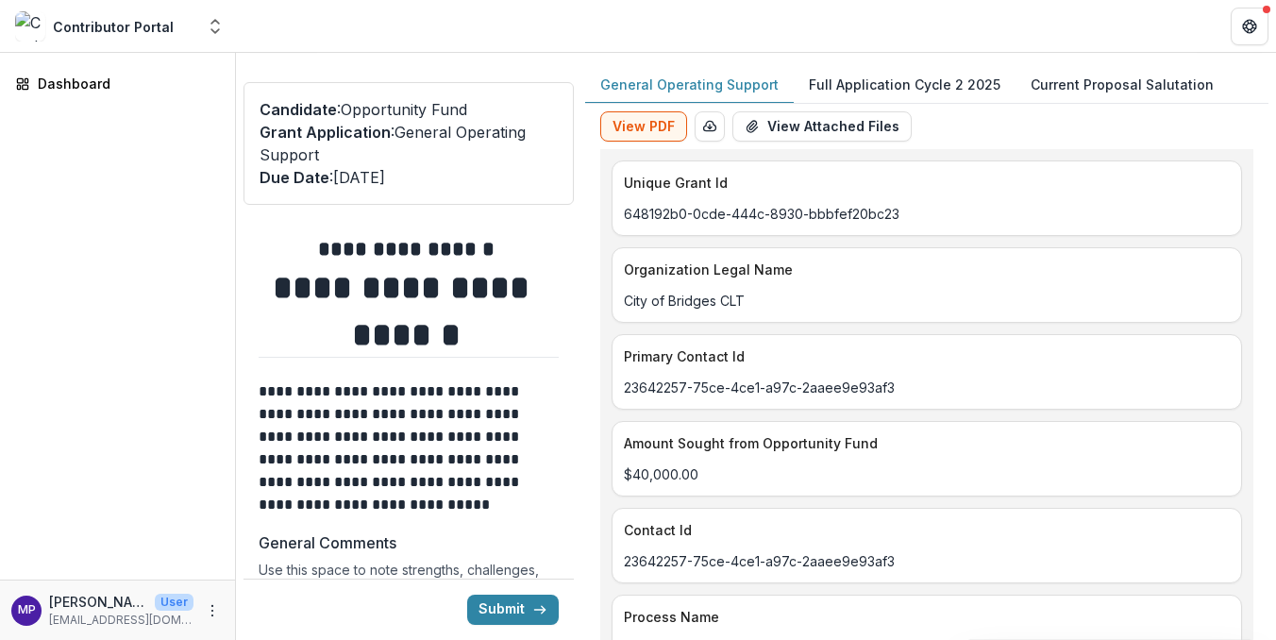
click at [1270, 99] on div "**********" at bounding box center [756, 308] width 1040 height 588
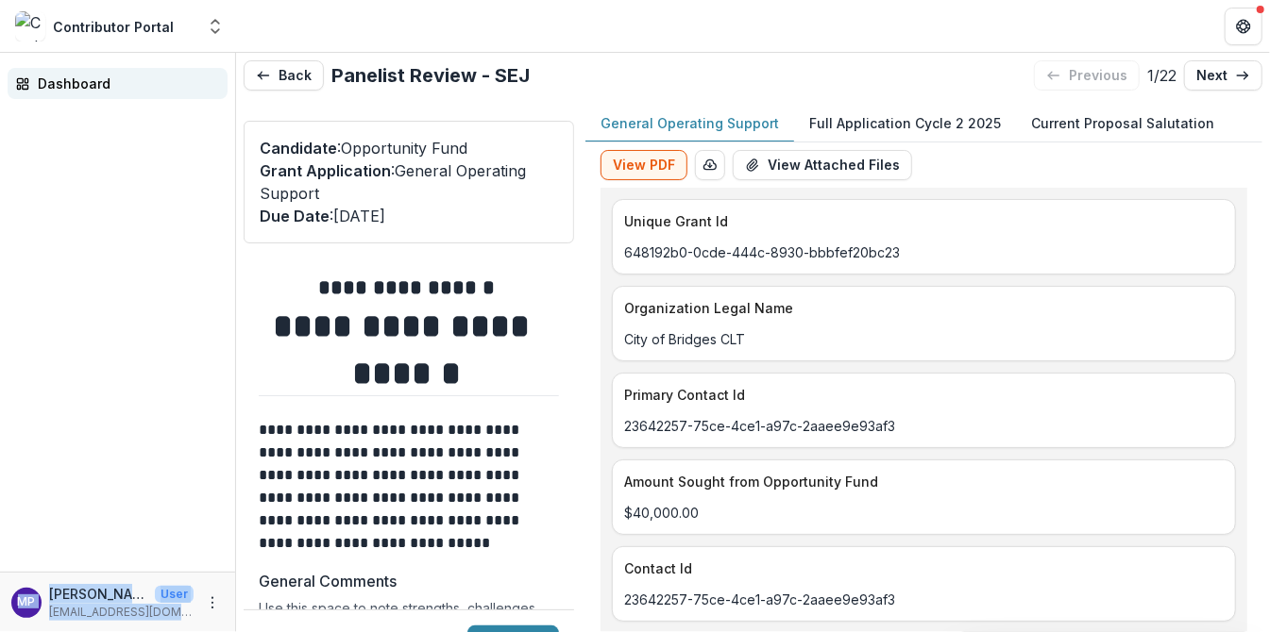
click at [227, 76] on main "**********" at bounding box center [635, 343] width 1270 height 580
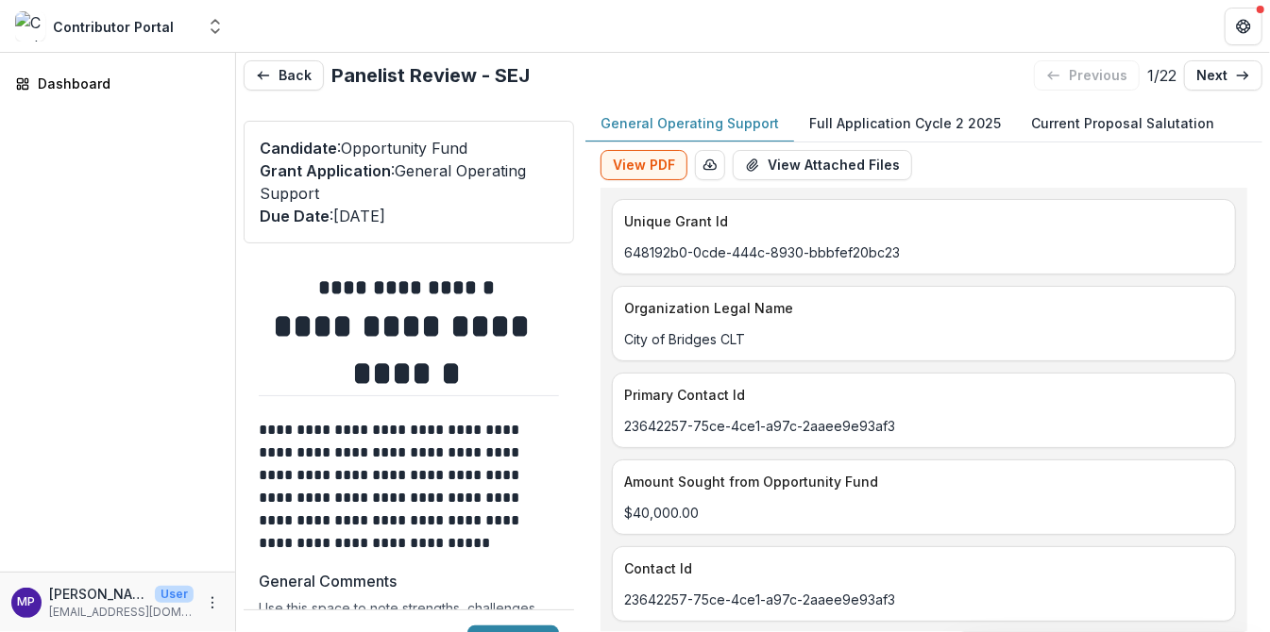
click at [317, 19] on header at bounding box center [753, 26] width 1034 height 52
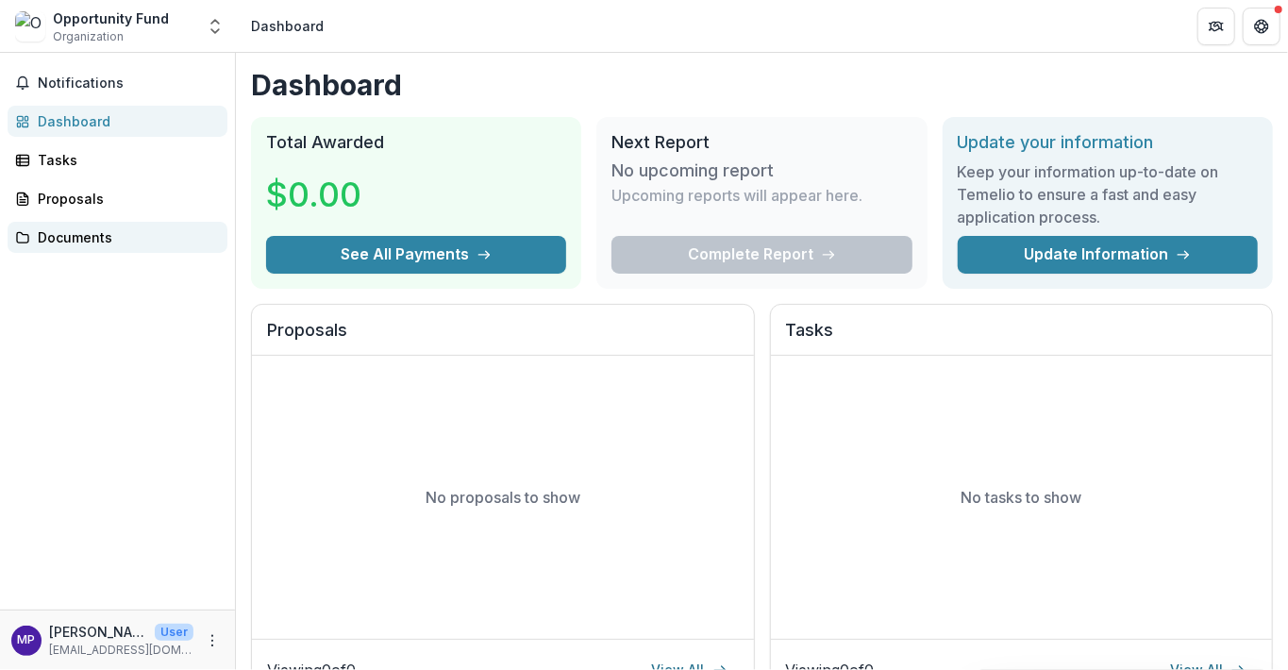
click at [89, 234] on div "Documents" at bounding box center [125, 237] width 175 height 20
